Goal: Task Accomplishment & Management: Complete application form

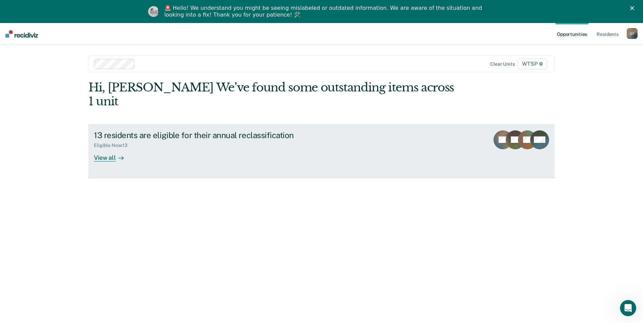
click at [101, 149] on div "View all" at bounding box center [113, 155] width 38 height 13
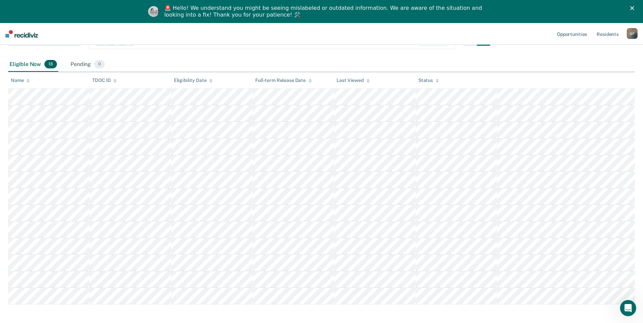
scroll to position [99, 0]
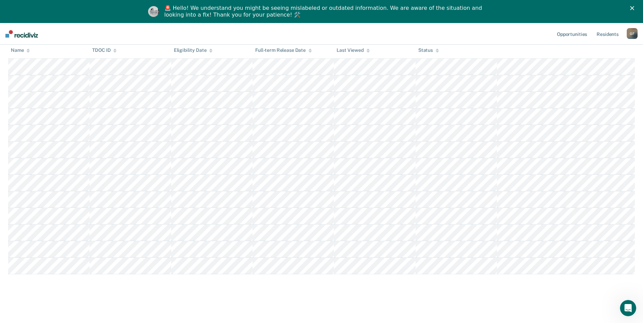
click at [210, 293] on div "Annual Reclassification This alert helps staff identify residents who are due f…" at bounding box center [321, 132] width 627 height 323
click at [194, 300] on main "Annual Reclassification This alert helps staff identify residents who are due f…" at bounding box center [321, 140] width 643 height 361
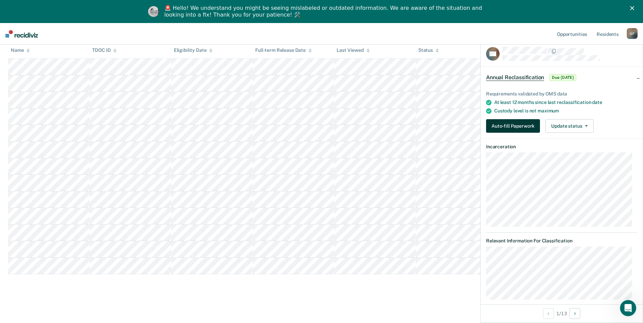
click at [523, 123] on button "Auto-fill Paperwork" at bounding box center [513, 126] width 54 height 14
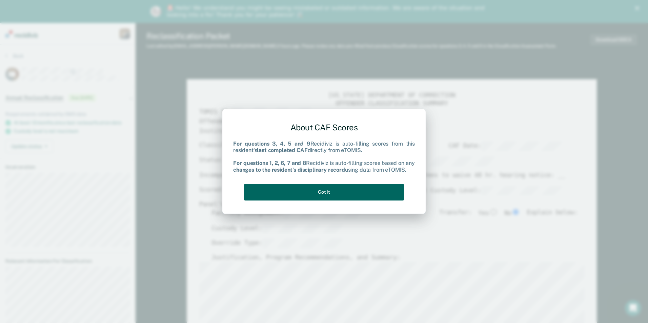
click at [317, 189] on button "Got it" at bounding box center [324, 192] width 160 height 17
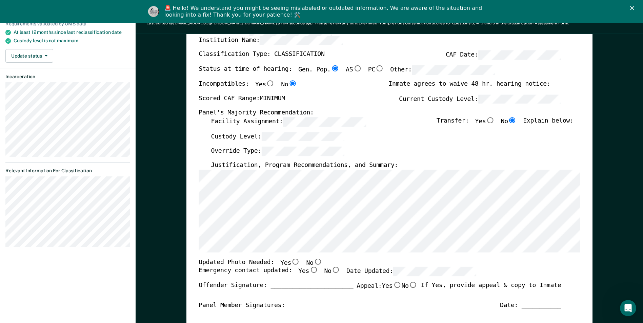
scroll to position [102, 0]
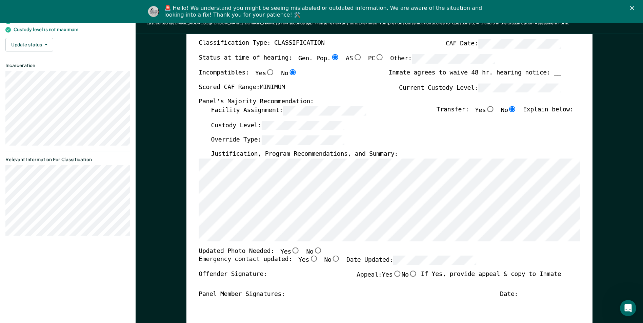
click at [313, 251] on input "No" at bounding box center [317, 251] width 9 height 6
type textarea "x"
radio input "true"
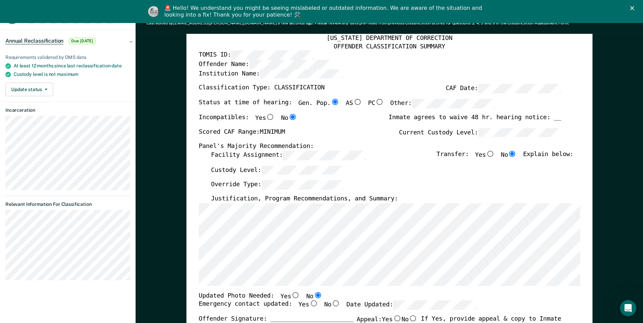
scroll to position [0, 0]
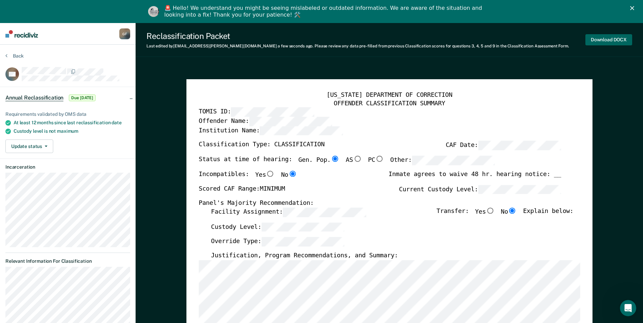
click at [611, 37] on button "Download DOCX" at bounding box center [609, 39] width 47 height 11
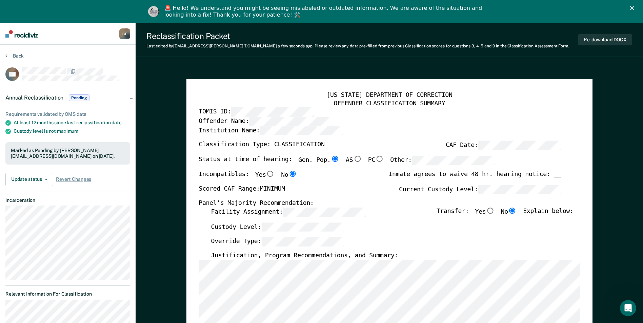
click at [436, 238] on div "Override Type:" at bounding box center [392, 245] width 362 height 15
click at [606, 37] on button "Re-download DOCX" at bounding box center [605, 39] width 54 height 11
click at [10, 55] on button "Back" at bounding box center [14, 56] width 18 height 6
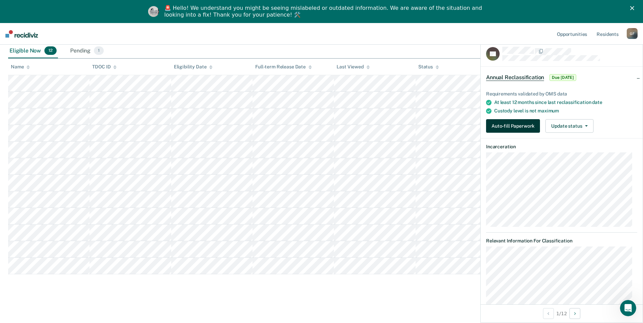
click at [517, 126] on button "Auto-fill Paperwork" at bounding box center [513, 126] width 54 height 14
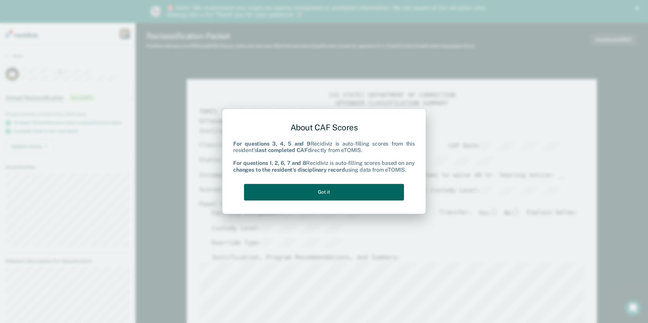
click at [347, 191] on button "Got it" at bounding box center [324, 192] width 160 height 17
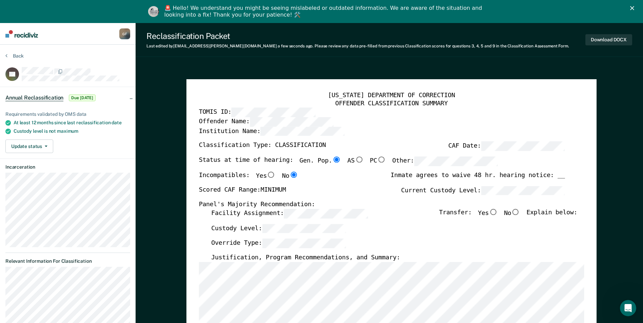
click at [520, 213] on input "No" at bounding box center [515, 212] width 9 height 6
type textarea "x"
radio input "true"
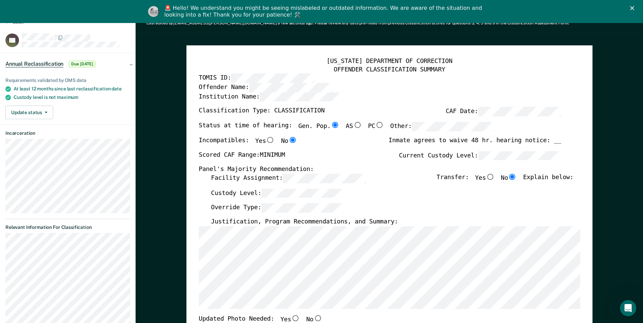
scroll to position [102, 0]
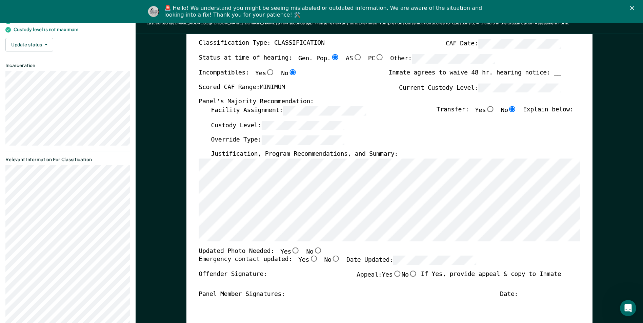
click at [313, 251] on input "No" at bounding box center [317, 251] width 9 height 6
type textarea "x"
radio input "true"
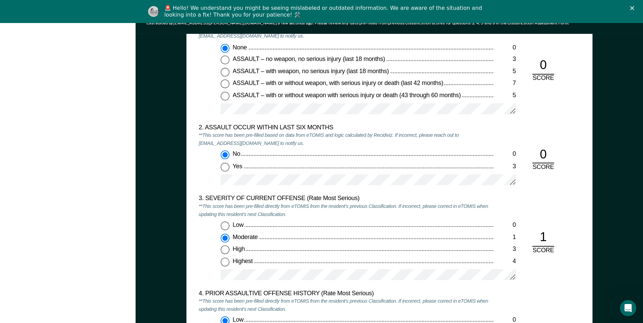
scroll to position [712, 0]
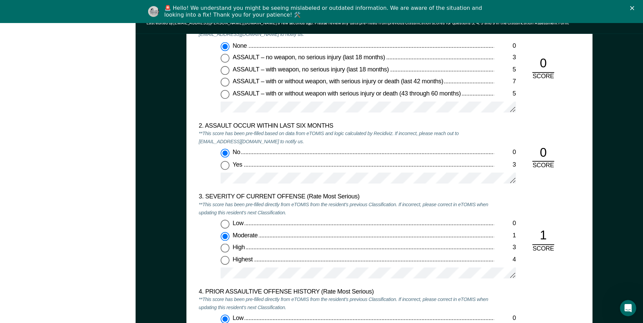
click at [205, 238] on div "Low 0 Moderate 1 High 3 Highest 4" at bounding box center [346, 252] width 295 height 65
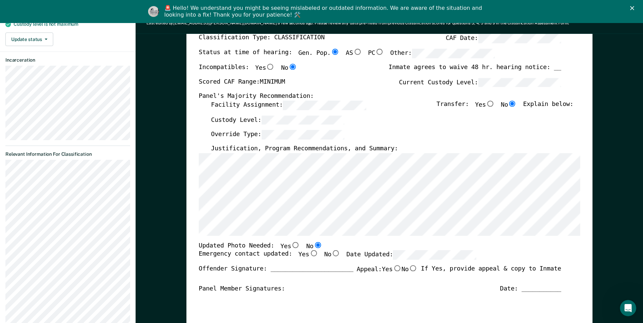
scroll to position [34, 0]
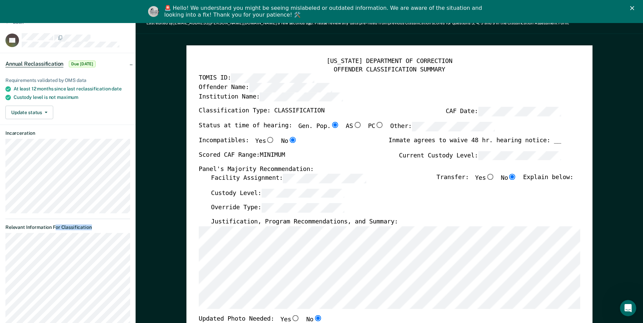
drag, startPoint x: 134, startPoint y: 307, endPoint x: 140, endPoint y: 303, distance: 7.4
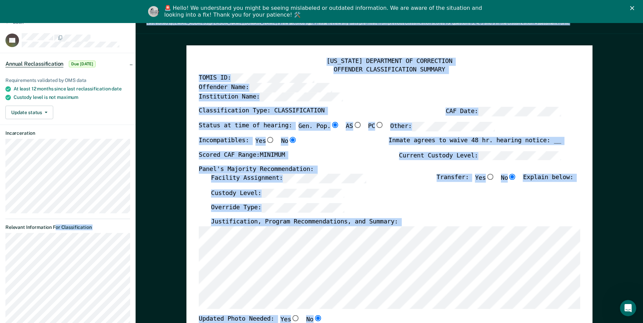
drag, startPoint x: 140, startPoint y: 303, endPoint x: 156, endPoint y: 224, distance: 80.9
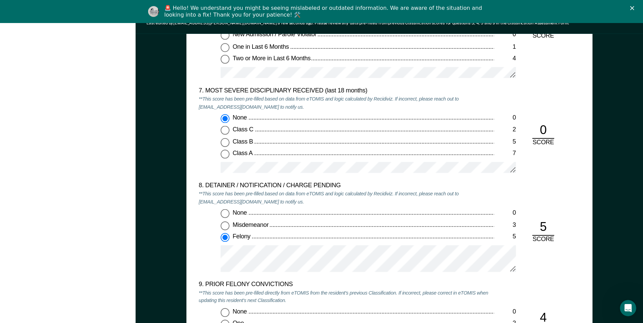
scroll to position [1322, 0]
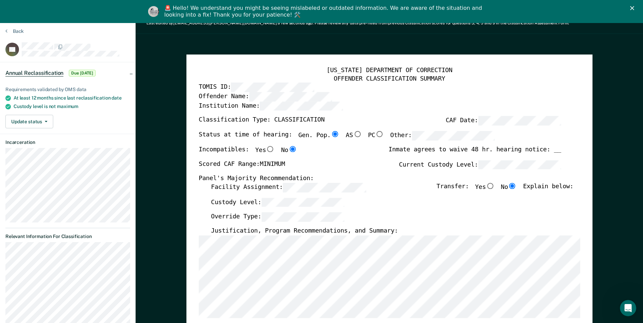
scroll to position [0, 0]
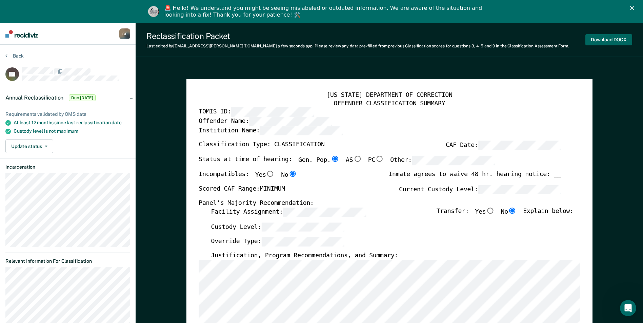
click at [604, 42] on button "Download DOCX" at bounding box center [609, 39] width 47 height 11
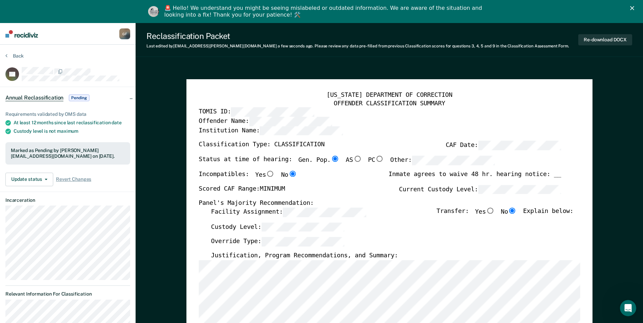
click at [623, 28] on div "Reclassification Packet Last edited by [PERSON_NAME][EMAIL_ADDRESS][DOMAIN_NAME…" at bounding box center [390, 40] width 508 height 34
click at [14, 54] on button "Back" at bounding box center [14, 56] width 18 height 6
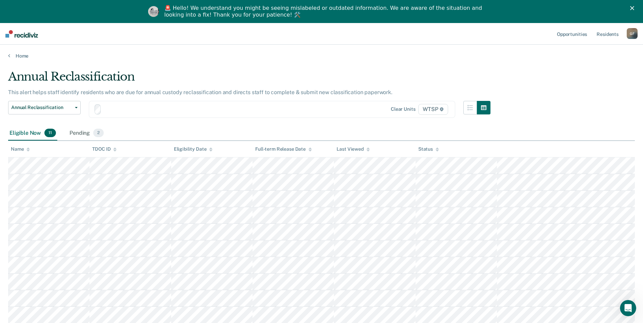
scroll to position [66, 0]
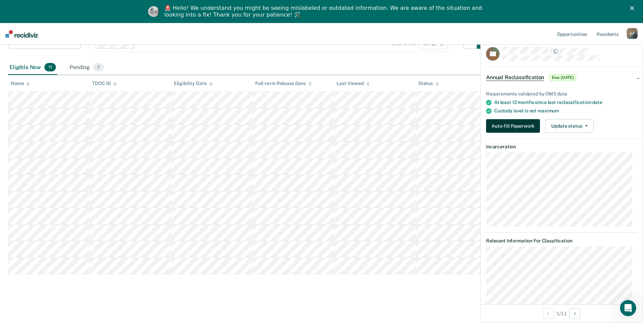
click at [497, 124] on button "Auto-fill Paperwork" at bounding box center [513, 126] width 54 height 14
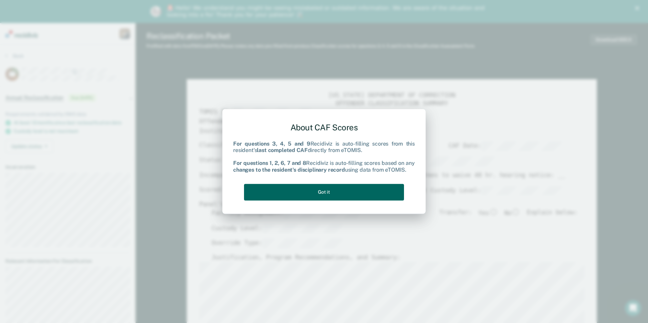
click at [326, 190] on button "Got it" at bounding box center [324, 192] width 160 height 17
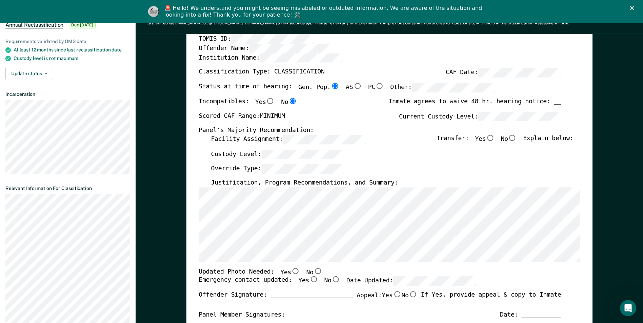
scroll to position [102, 0]
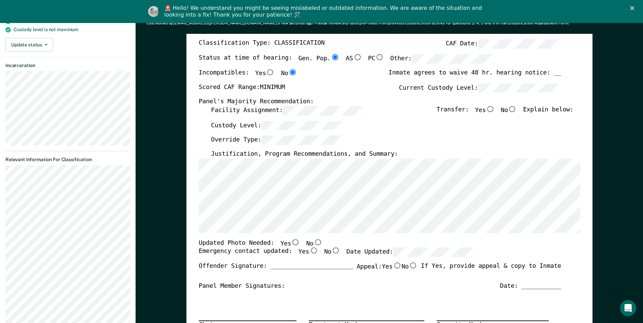
click at [313, 239] on input "No" at bounding box center [317, 242] width 9 height 6
type textarea "x"
radio input "true"
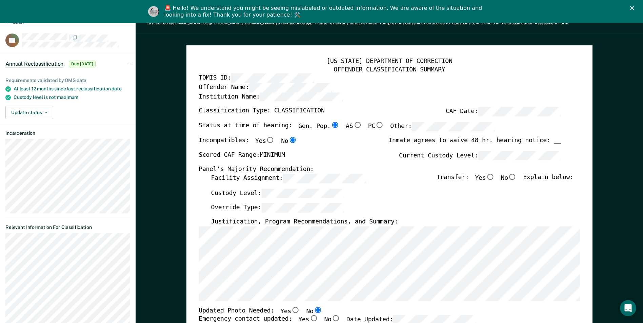
scroll to position [0, 0]
click at [516, 176] on input "No" at bounding box center [512, 177] width 9 height 6
type textarea "x"
radio input "true"
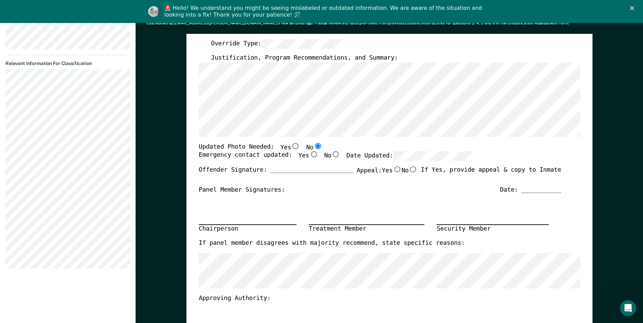
scroll to position [170, 0]
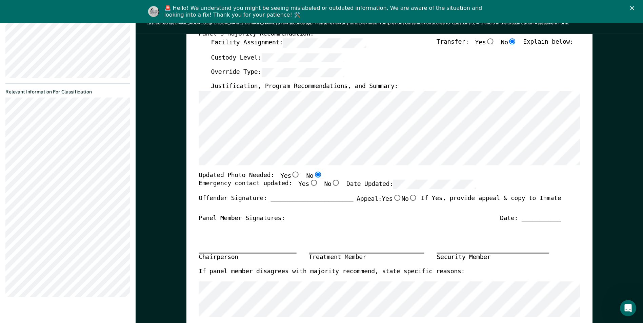
click at [309, 183] on input "Yes" at bounding box center [313, 183] width 9 height 6
type textarea "x"
radio input "true"
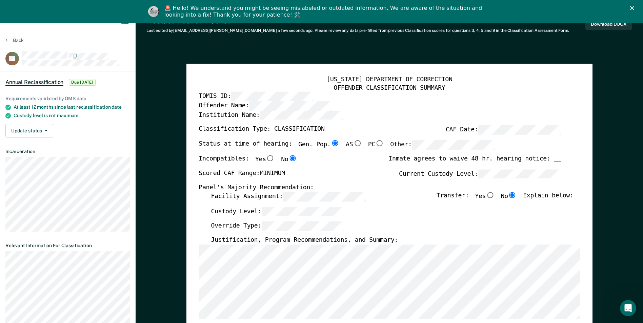
scroll to position [0, 0]
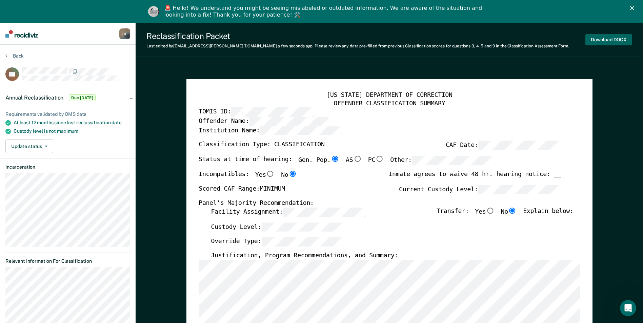
click at [605, 39] on button "Download DOCX" at bounding box center [609, 39] width 47 height 11
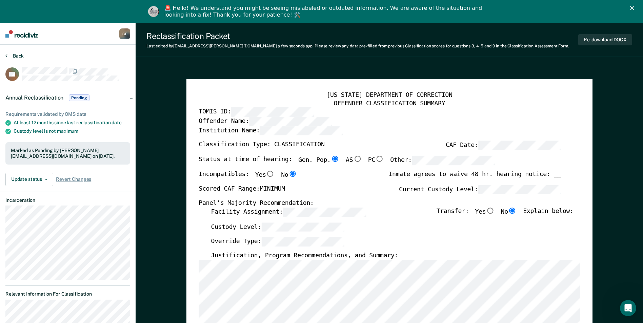
click at [14, 54] on button "Back" at bounding box center [14, 56] width 18 height 6
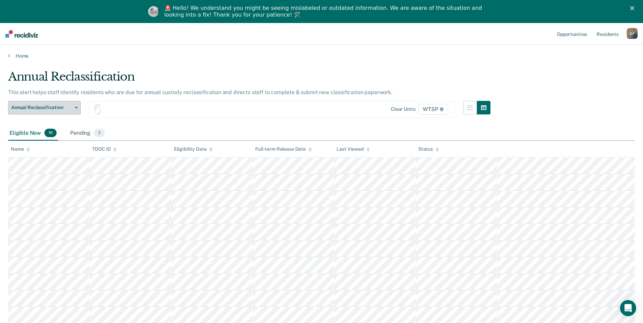
scroll to position [49, 0]
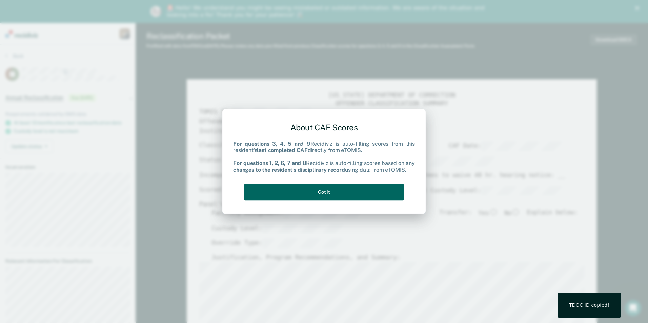
click at [336, 192] on button "Got it" at bounding box center [324, 192] width 160 height 17
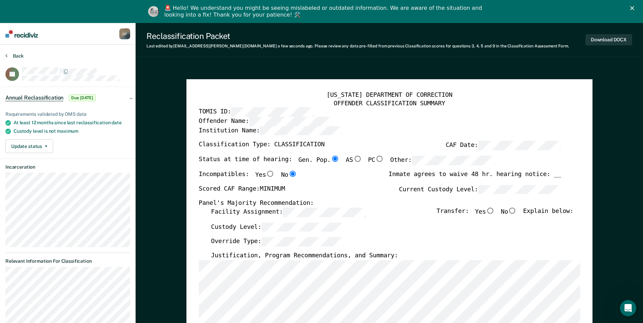
click at [19, 54] on button "Back" at bounding box center [14, 56] width 18 height 6
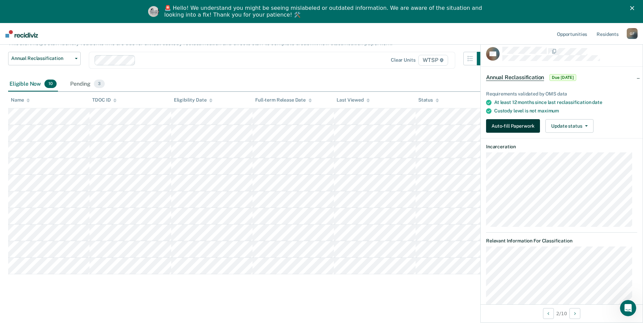
click at [508, 124] on button "Auto-fill Paperwork" at bounding box center [513, 126] width 54 height 14
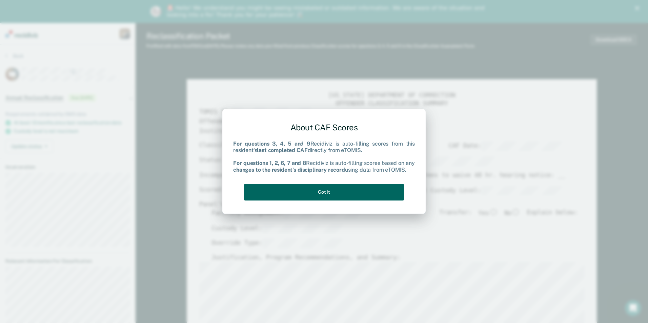
click at [358, 193] on button "Got it" at bounding box center [324, 192] width 160 height 17
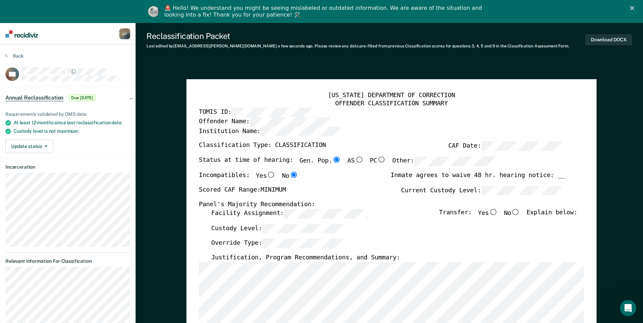
click at [516, 212] on input "No" at bounding box center [515, 212] width 9 height 6
type textarea "x"
radio input "true"
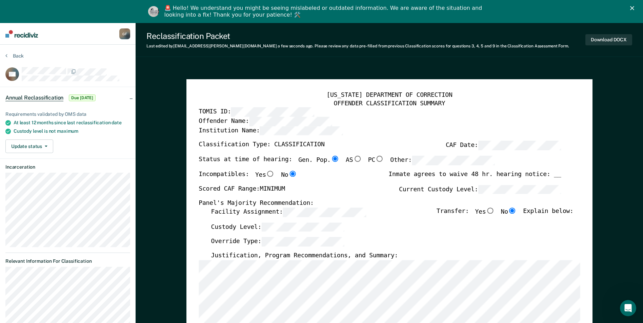
scroll to position [68, 0]
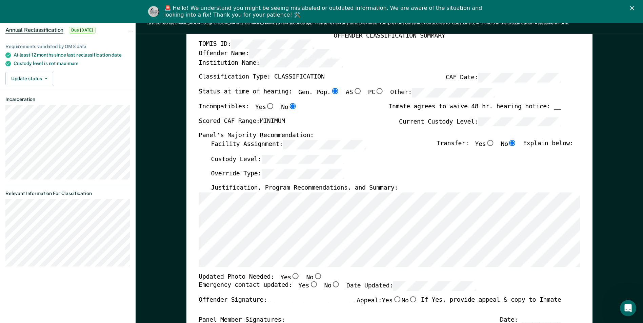
click at [313, 277] on input "No" at bounding box center [317, 276] width 9 height 6
type textarea "x"
radio input "true"
click at [309, 285] on input "Yes" at bounding box center [313, 285] width 9 height 6
type textarea "x"
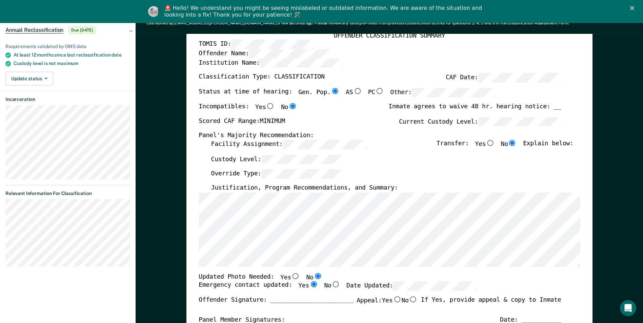
radio input "true"
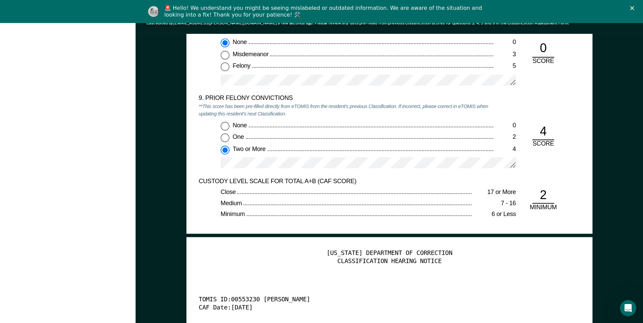
scroll to position [0, 0]
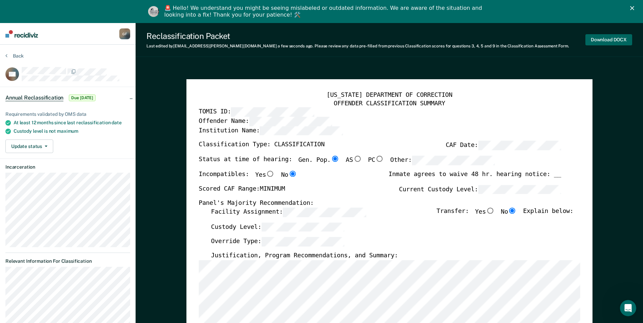
click at [609, 37] on button "Download DOCX" at bounding box center [609, 39] width 47 height 11
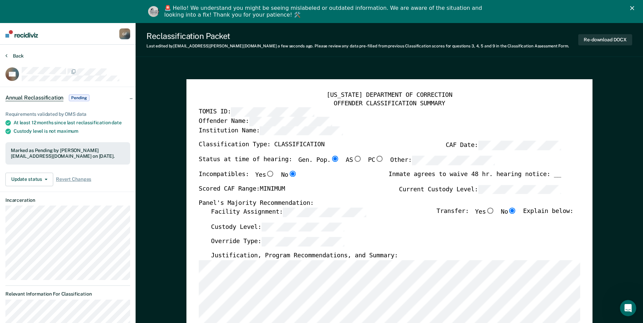
click at [18, 55] on button "Back" at bounding box center [14, 56] width 18 height 6
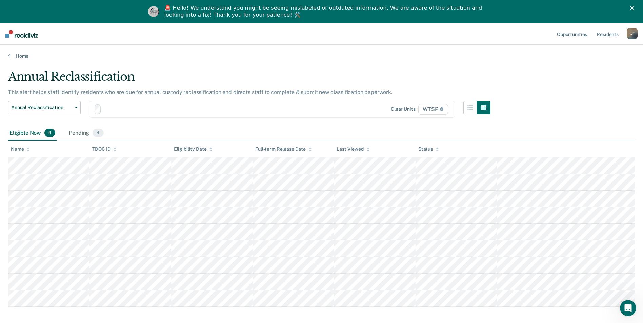
scroll to position [33, 0]
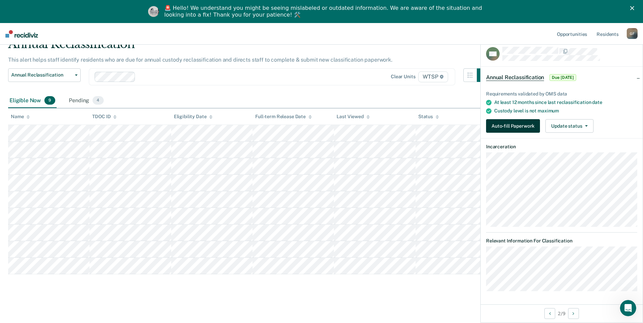
click at [516, 124] on button "Auto-fill Paperwork" at bounding box center [513, 126] width 54 height 14
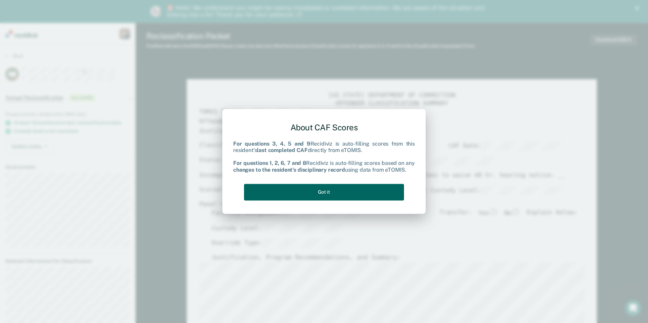
click at [336, 187] on button "Got it" at bounding box center [324, 192] width 160 height 17
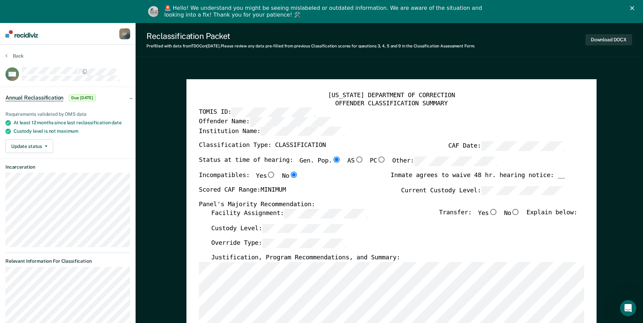
click at [520, 212] on input "No" at bounding box center [515, 212] width 9 height 6
type textarea "x"
radio input "true"
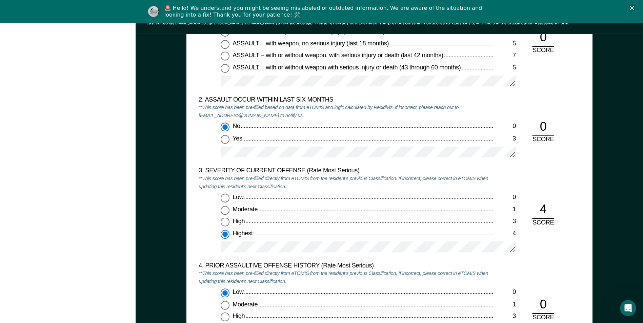
scroll to position [746, 0]
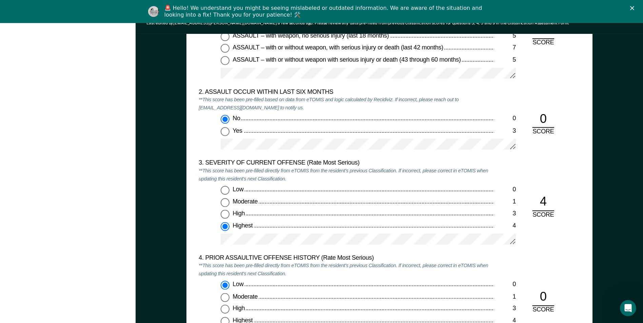
click at [273, 246] on div at bounding box center [368, 242] width 295 height 17
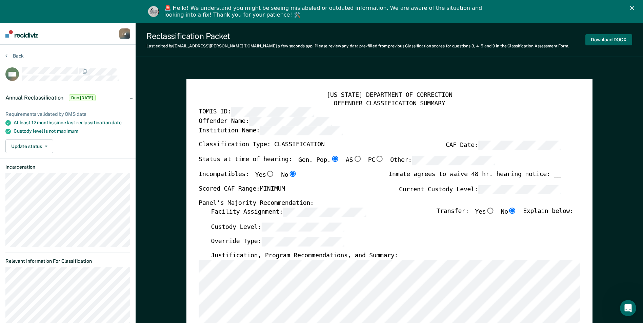
scroll to position [0, 0]
click at [600, 39] on button "Download DOCX" at bounding box center [609, 39] width 47 height 11
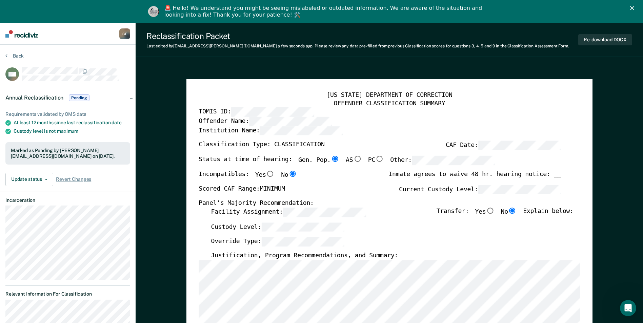
click at [396, 208] on div "Facility Assignment: Transfer: Yes No Explain below:" at bounding box center [392, 215] width 362 height 15
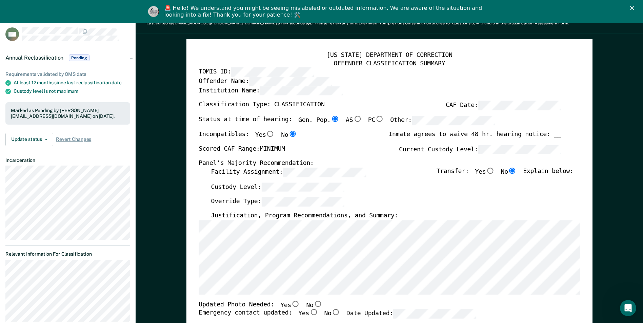
scroll to position [102, 0]
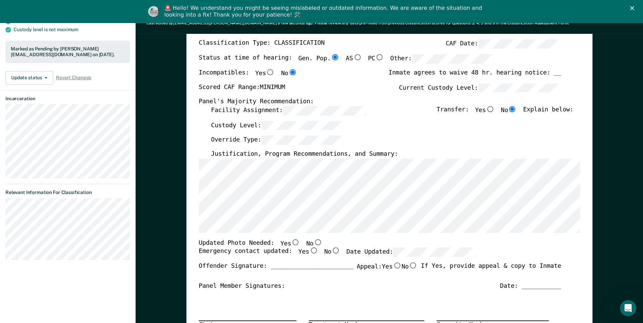
click at [313, 241] on input "No" at bounding box center [317, 242] width 9 height 6
type textarea "x"
radio input "true"
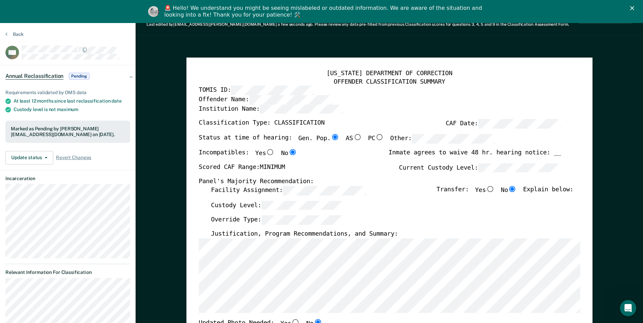
scroll to position [0, 0]
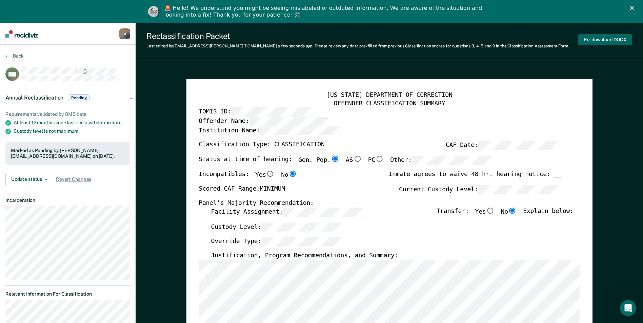
click at [618, 38] on button "Re-download DOCX" at bounding box center [605, 39] width 54 height 11
click at [20, 56] on button "Back" at bounding box center [14, 56] width 18 height 6
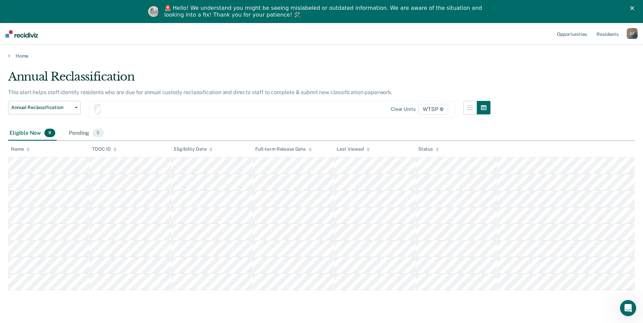
scroll to position [23, 0]
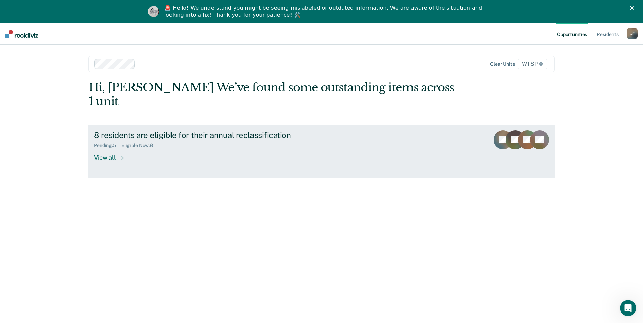
click at [102, 149] on div "View all" at bounding box center [113, 155] width 38 height 13
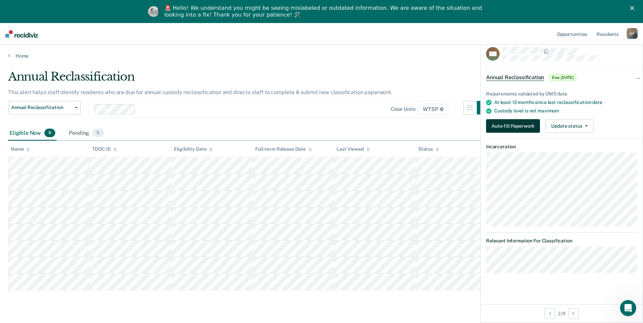
click at [503, 125] on button "Auto-fill Paperwork" at bounding box center [513, 126] width 54 height 14
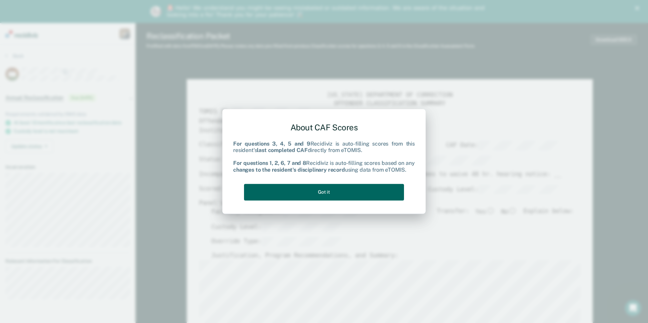
click at [350, 191] on button "Got it" at bounding box center [324, 192] width 160 height 17
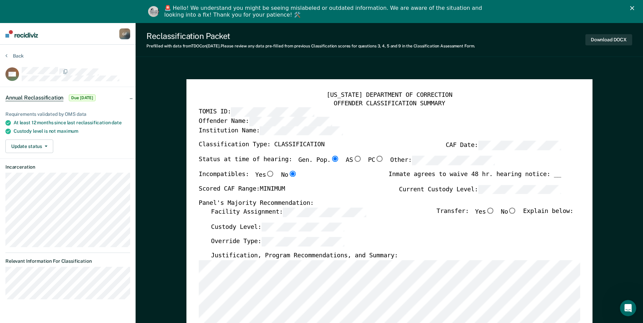
click at [517, 211] on input "No" at bounding box center [512, 211] width 9 height 6
type textarea "x"
radio input "true"
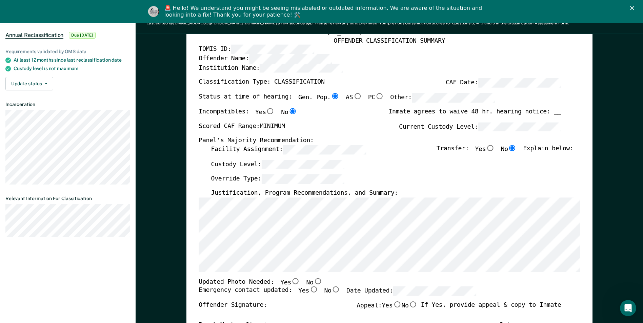
scroll to position [102, 0]
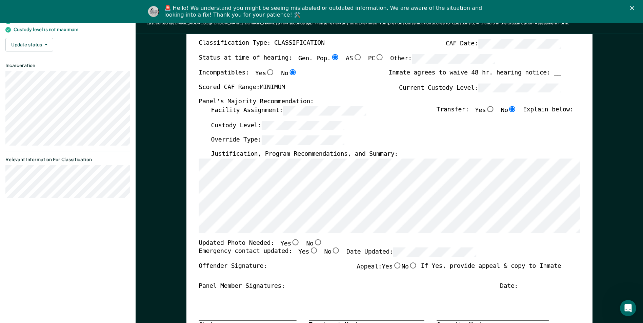
click at [313, 242] on input "No" at bounding box center [317, 242] width 9 height 6
type textarea "x"
radio input "true"
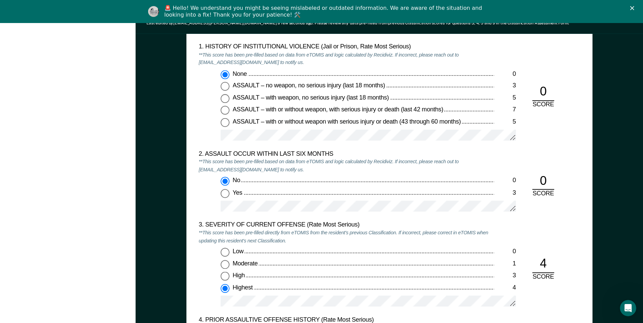
scroll to position [746, 0]
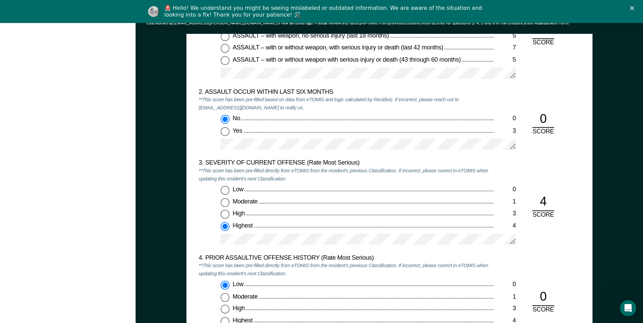
click at [209, 244] on div "Low 0 Moderate 1 High 3 Highest 4" at bounding box center [346, 218] width 295 height 65
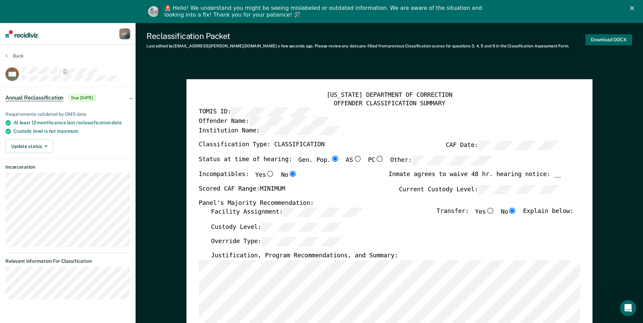
scroll to position [0, 0]
click at [604, 36] on button "Download DOCX" at bounding box center [609, 39] width 47 height 11
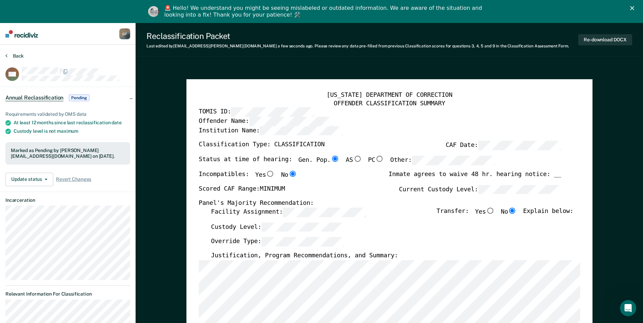
click at [18, 53] on button "Back" at bounding box center [14, 56] width 18 height 6
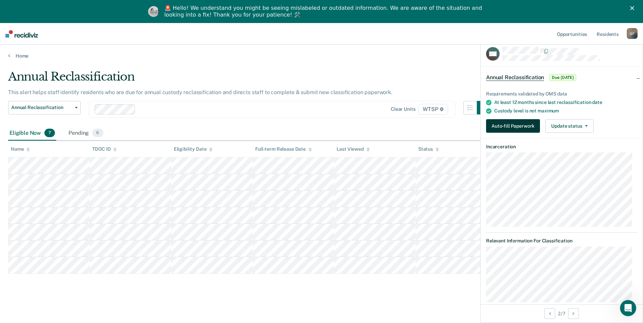
click at [503, 124] on button "Auto-fill Paperwork" at bounding box center [513, 126] width 54 height 14
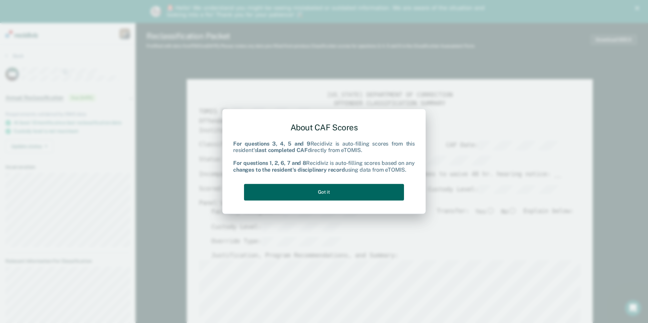
click at [328, 189] on button "Got it" at bounding box center [324, 192] width 160 height 17
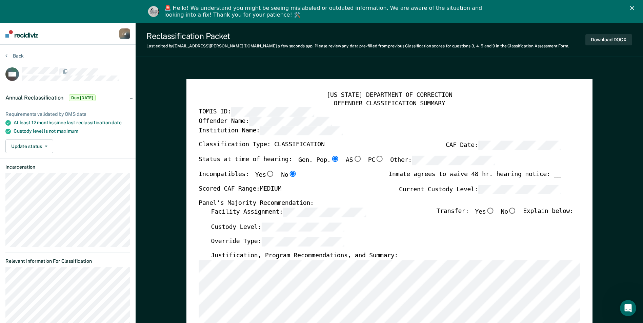
click at [517, 211] on input "No" at bounding box center [512, 211] width 9 height 6
type textarea "x"
radio input "true"
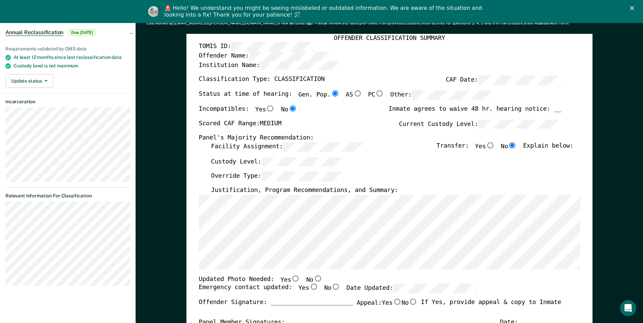
scroll to position [136, 0]
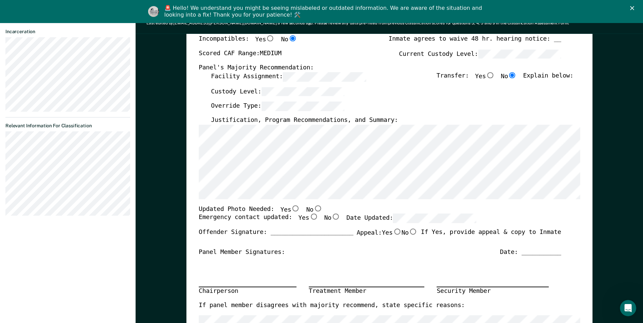
click at [313, 209] on input "No" at bounding box center [317, 208] width 9 height 6
type textarea "x"
radio input "true"
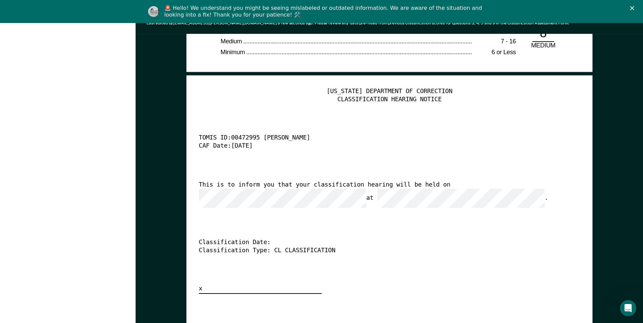
scroll to position [0, 9]
click at [434, 276] on div "[US_STATE] DEPARTMENT OF CORRECTION CLASSIFICATION HEARING NOTICE TOMIS ID: 004…" at bounding box center [389, 191] width 381 height 206
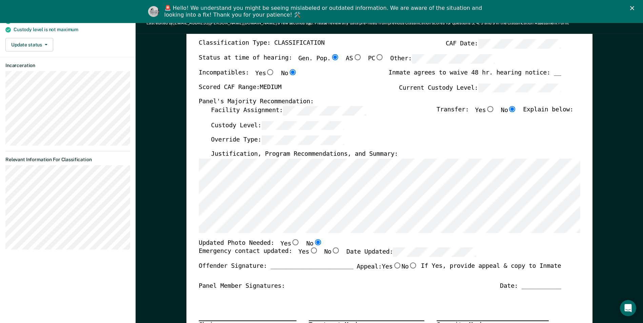
scroll to position [0, 0]
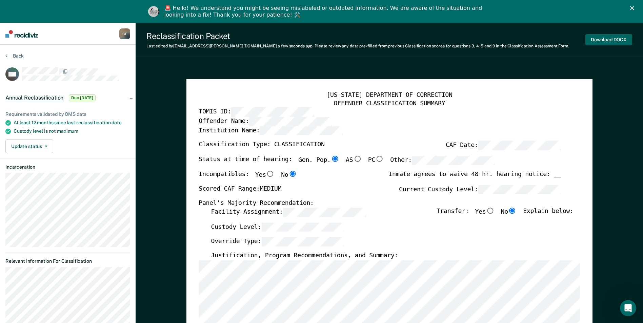
click at [616, 37] on button "Download DOCX" at bounding box center [609, 39] width 47 height 11
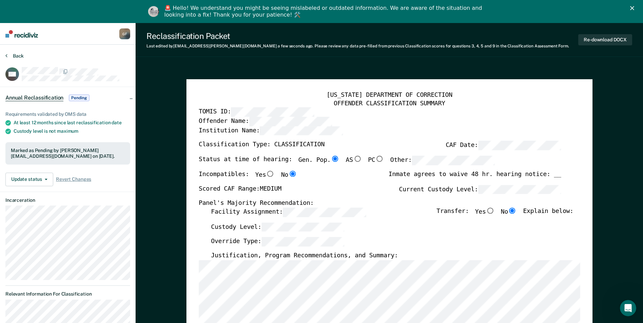
click at [19, 55] on button "Back" at bounding box center [14, 56] width 18 height 6
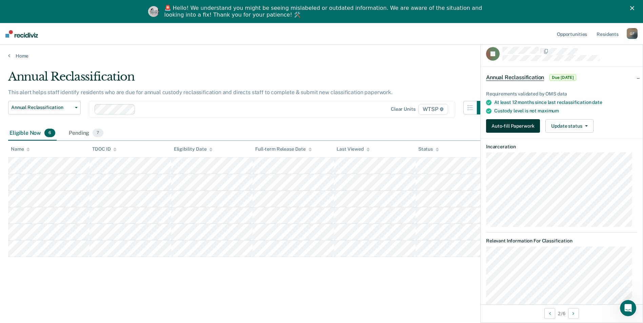
click at [506, 124] on button "Auto-fill Paperwork" at bounding box center [513, 126] width 54 height 14
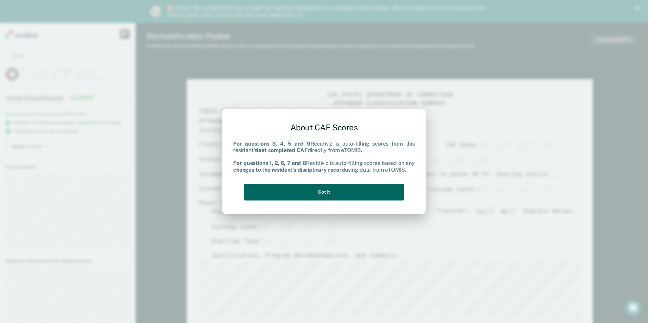
click at [312, 193] on button "Got it" at bounding box center [324, 192] width 160 height 17
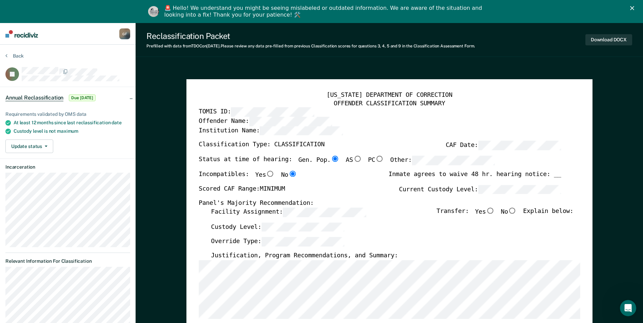
scroll to position [102, 0]
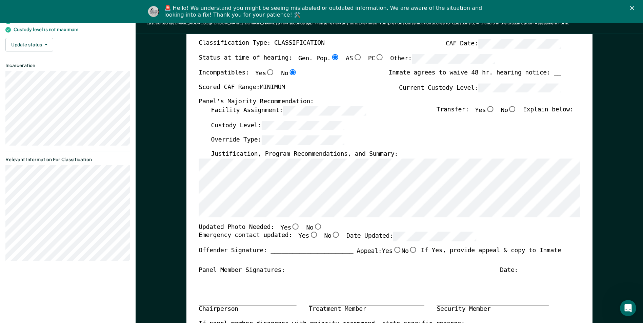
click at [517, 110] on input "No" at bounding box center [512, 109] width 9 height 6
type textarea "x"
radio input "true"
click at [313, 226] on input "No" at bounding box center [317, 226] width 9 height 6
type textarea "x"
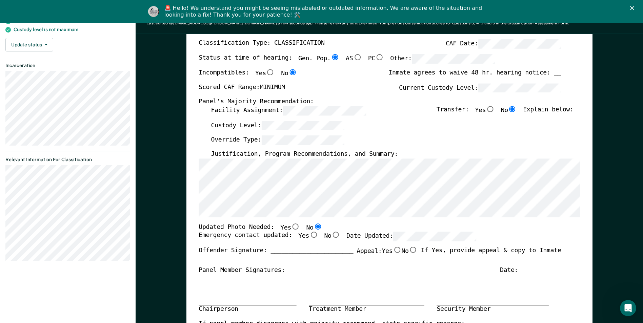
radio input "true"
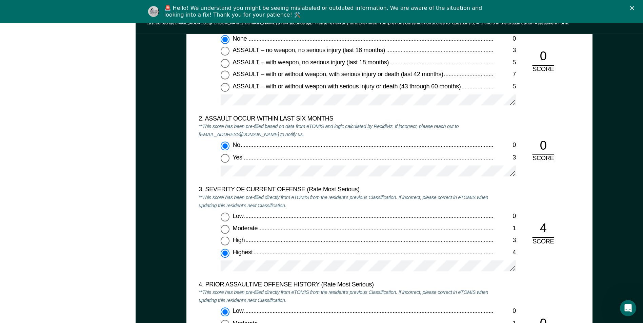
scroll to position [746, 0]
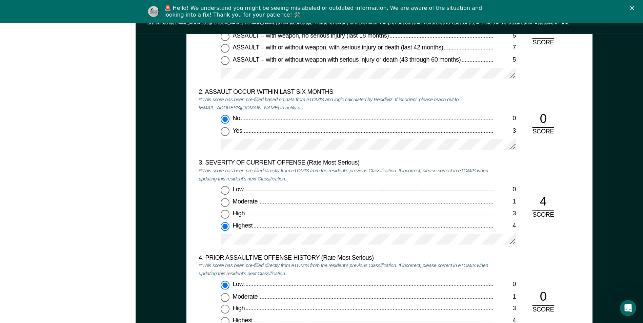
click at [567, 242] on div "3. SEVERITY OF CURRENT OFFENSE (Rate Most Serious) **This score has been pre-fi…" at bounding box center [389, 206] width 381 height 95
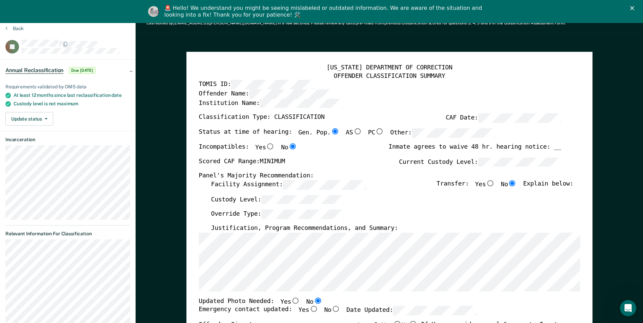
scroll to position [0, 0]
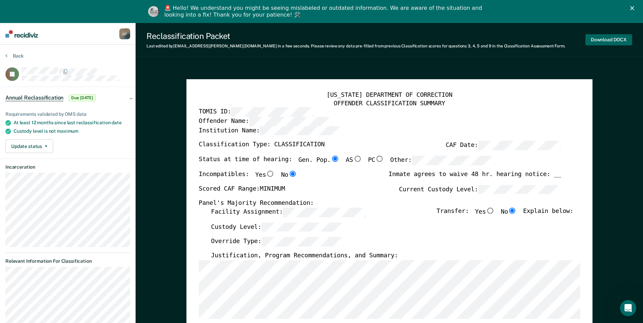
click at [598, 38] on button "Download DOCX" at bounding box center [609, 39] width 47 height 11
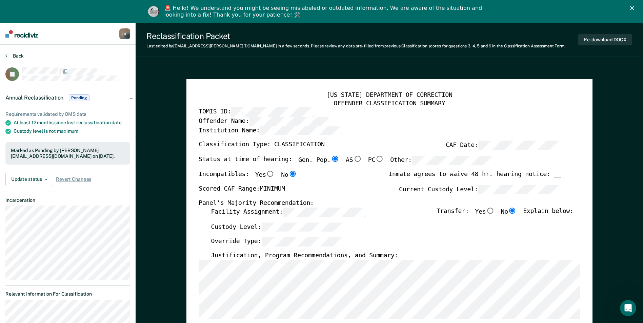
click at [18, 56] on button "Back" at bounding box center [14, 56] width 18 height 6
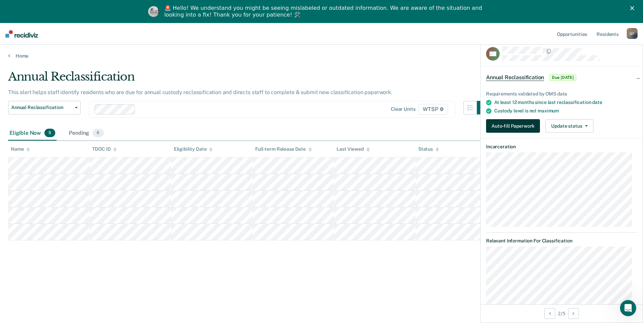
click at [512, 123] on button "Auto-fill Paperwork" at bounding box center [513, 126] width 54 height 14
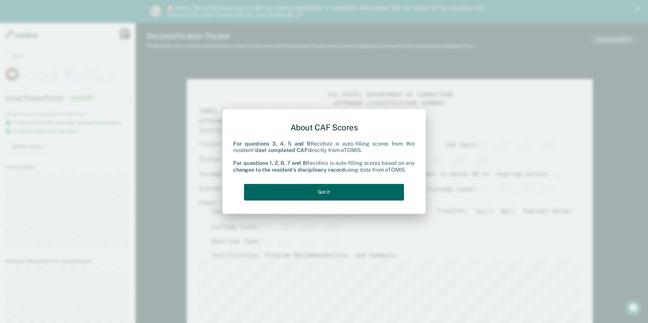
click at [316, 190] on button "Got it" at bounding box center [324, 192] width 160 height 17
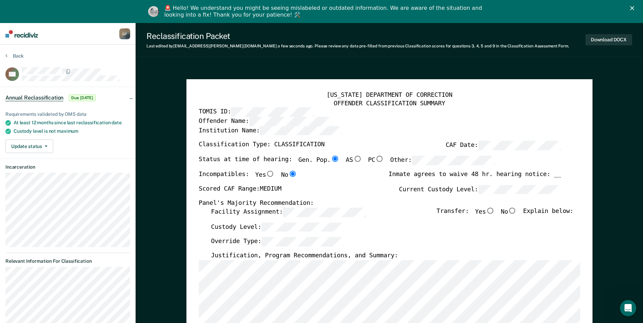
click at [513, 210] on input "No" at bounding box center [512, 211] width 9 height 6
type textarea "x"
radio input "true"
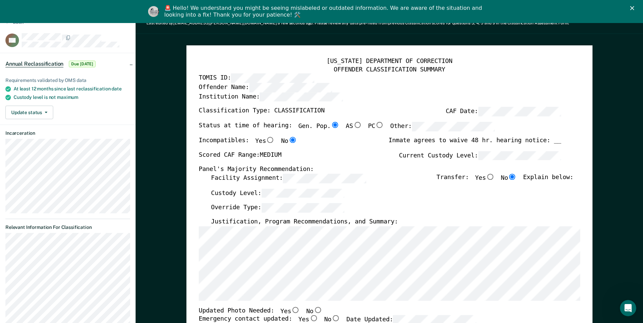
scroll to position [68, 0]
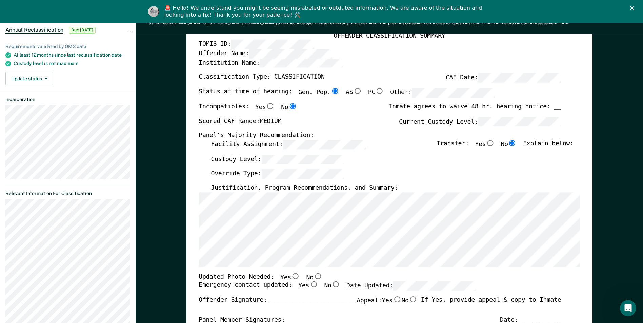
click at [313, 276] on input "No" at bounding box center [317, 276] width 9 height 6
type textarea "x"
radio input "true"
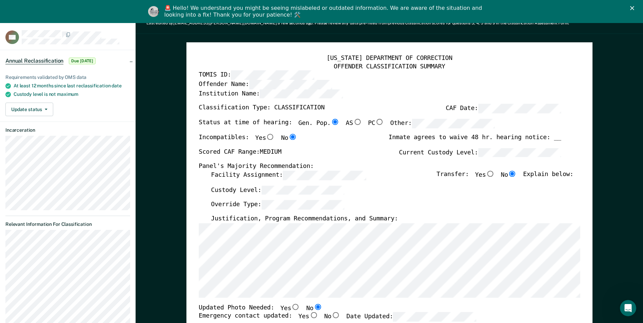
scroll to position [0, 0]
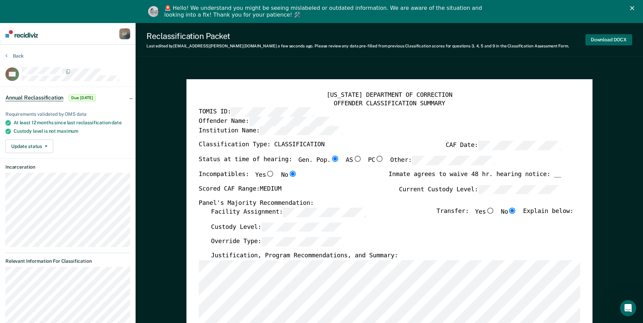
click at [605, 38] on button "Download DOCX" at bounding box center [609, 39] width 47 height 11
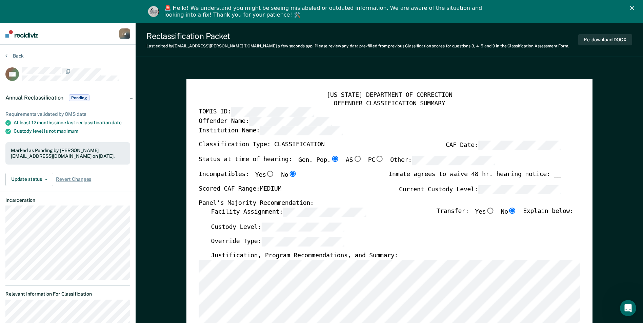
drag, startPoint x: 277, startPoint y: 64, endPoint x: 268, endPoint y: 64, distance: 9.8
click at [16, 54] on button "Back" at bounding box center [14, 56] width 18 height 6
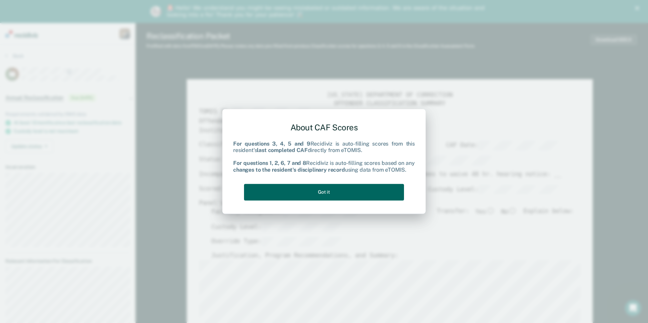
click at [324, 191] on button "Got it" at bounding box center [324, 192] width 160 height 17
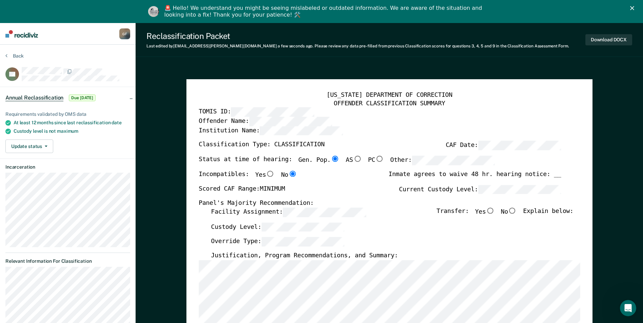
click at [515, 211] on input "No" at bounding box center [512, 211] width 9 height 6
type textarea "x"
radio input "true"
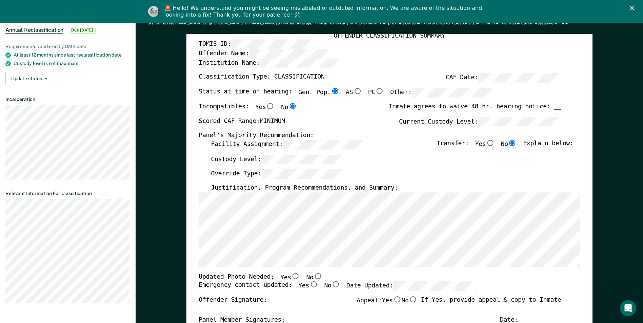
click at [313, 275] on input "No" at bounding box center [317, 276] width 9 height 6
type textarea "x"
radio input "true"
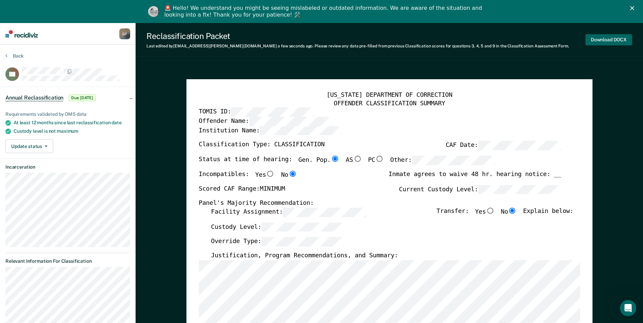
scroll to position [0, 0]
click at [612, 39] on button "Download DOCX" at bounding box center [609, 39] width 47 height 11
type textarea "x"
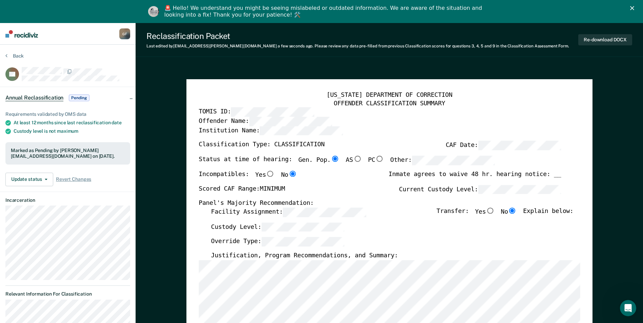
click at [14, 54] on button "Back" at bounding box center [14, 56] width 18 height 6
